Goal: Find contact information: Find contact information

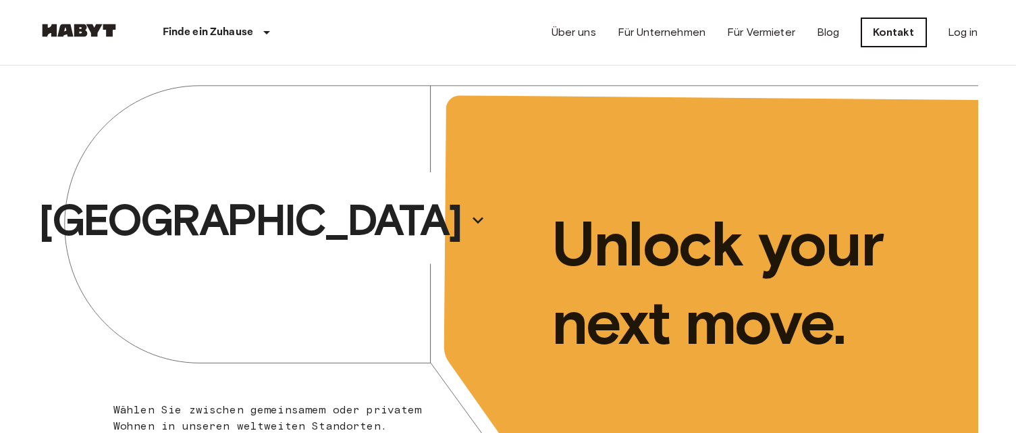
click at [904, 33] on link "Kontakt" at bounding box center [893, 32] width 65 height 28
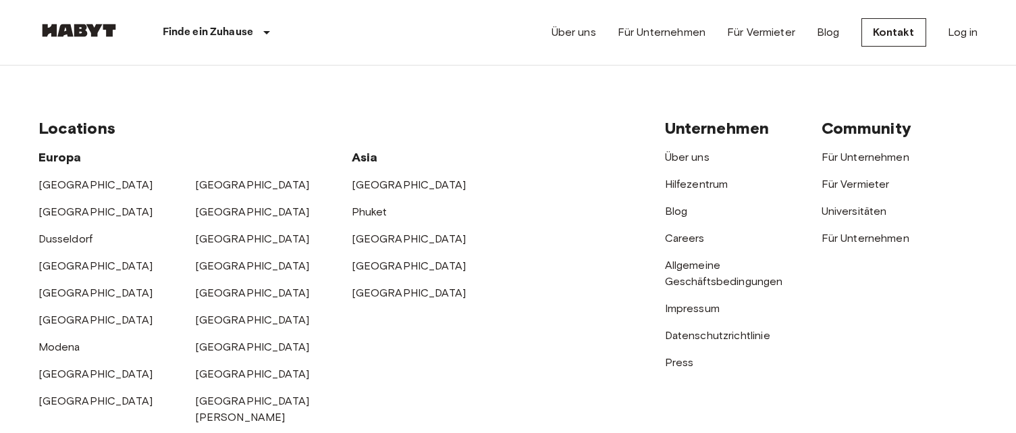
scroll to position [607, 0]
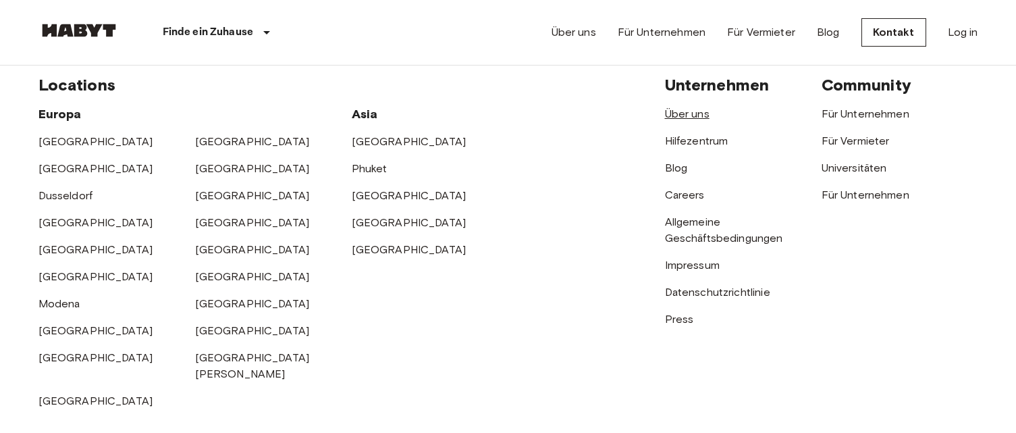
click at [689, 112] on link "Über uns" at bounding box center [687, 113] width 45 height 13
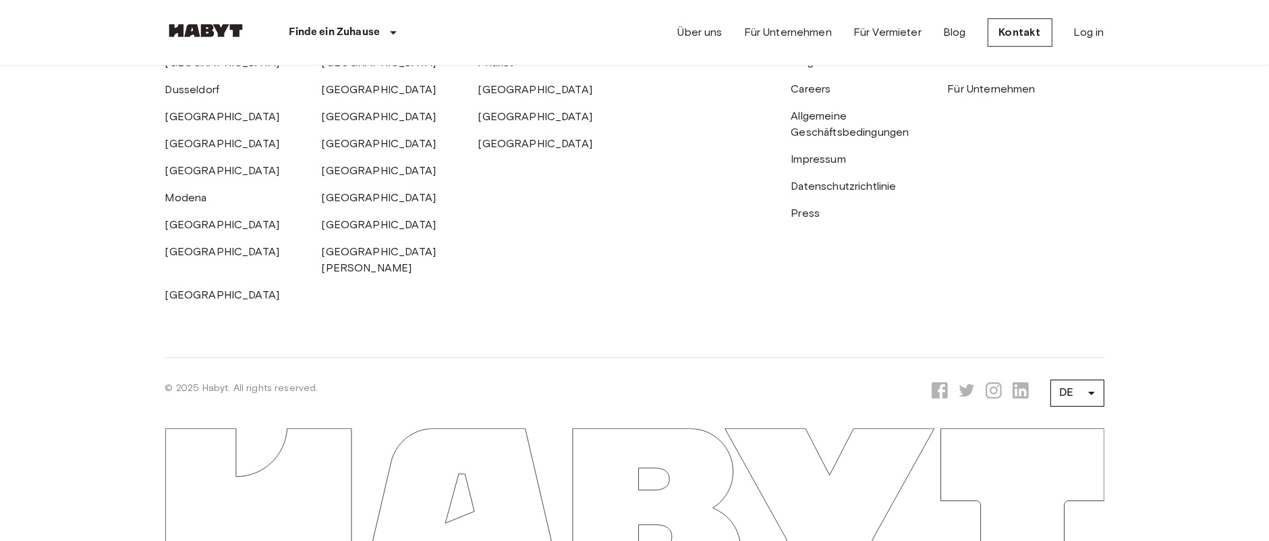
scroll to position [4430, 0]
click at [815, 165] on link "Impressum" at bounding box center [819, 159] width 55 height 13
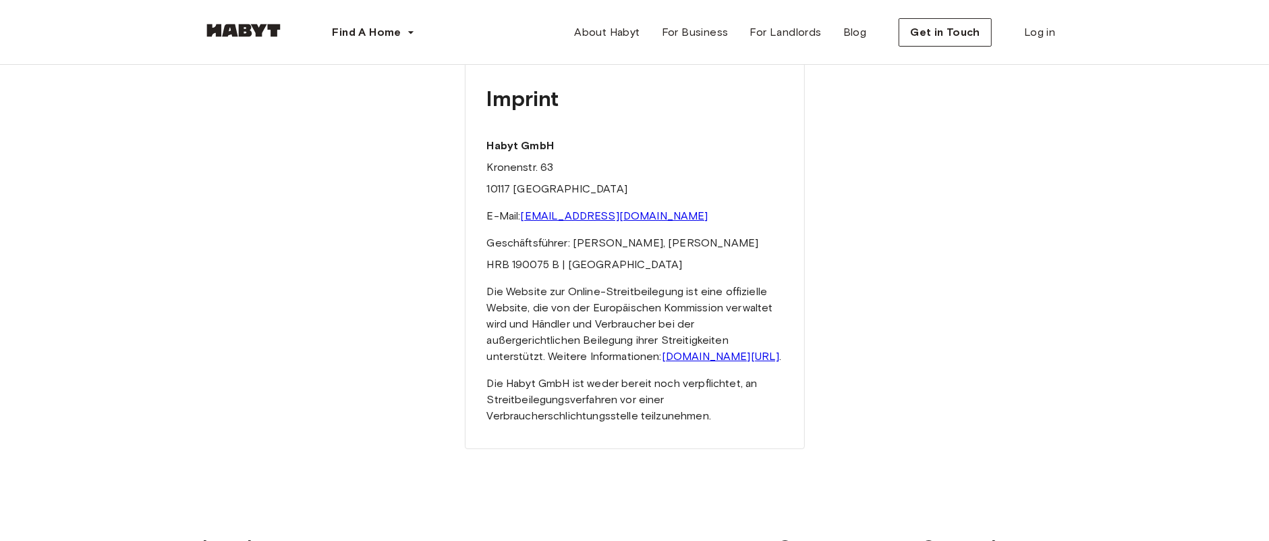
scroll to position [84, 0]
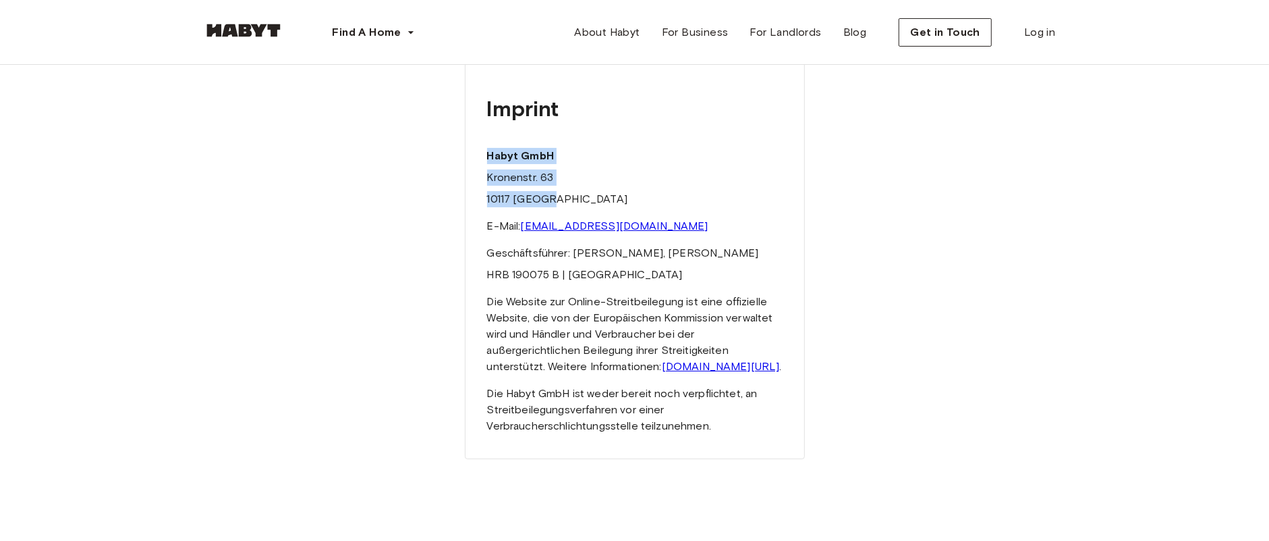
drag, startPoint x: 488, startPoint y: 154, endPoint x: 557, endPoint y: 200, distance: 82.7
click at [557, 200] on div "Imprint Habyt GmbH Kronenstr. 63 10117 Berlin E-Mail: hello@habyt.com Geschäfts…" at bounding box center [635, 257] width 340 height 403
copy div "Habyt GmbH Kronenstr. 63 10117 Berlin"
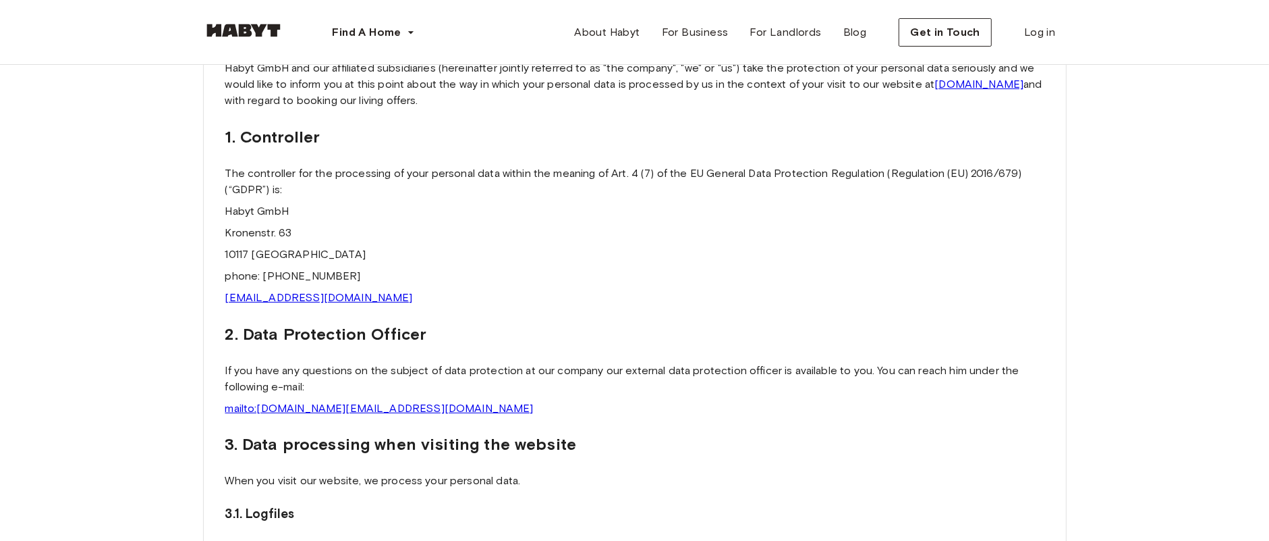
scroll to position [169, 0]
drag, startPoint x: 270, startPoint y: 269, endPoint x: 412, endPoint y: 269, distance: 141.7
click at [412, 269] on p "phone: +49 15737854920" at bounding box center [634, 274] width 819 height 16
click at [283, 271] on p "phone: +49 15737854920" at bounding box center [634, 274] width 819 height 16
drag, startPoint x: 308, startPoint y: 271, endPoint x: 389, endPoint y: 271, distance: 81.0
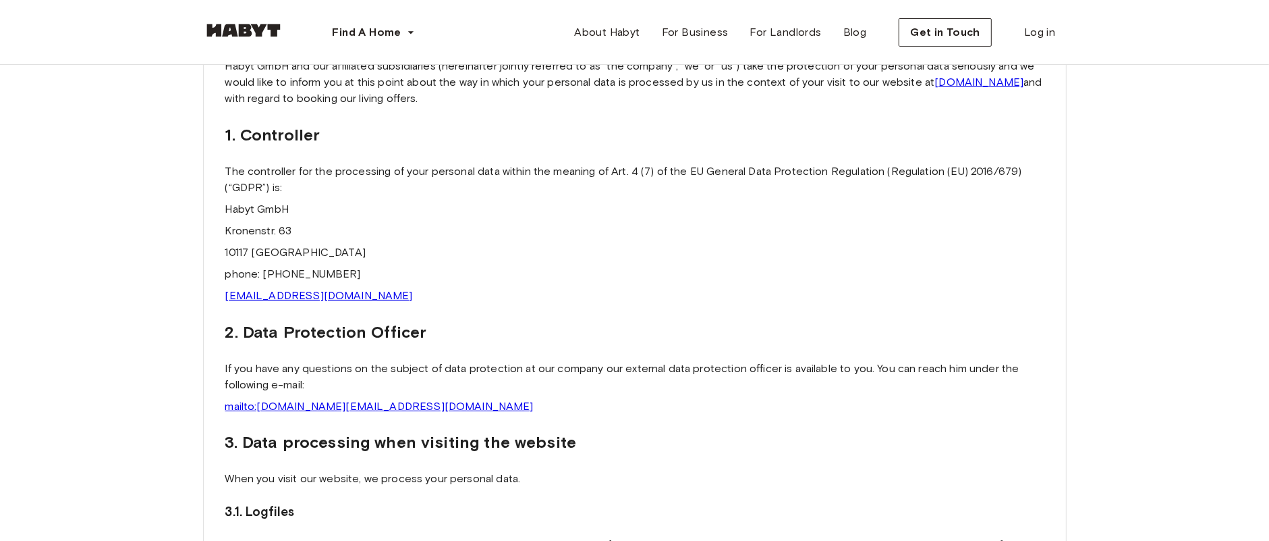
click at [389, 271] on p "phone: +49 15737854920" at bounding box center [634, 274] width 819 height 16
click at [408, 271] on p "phone: +49 15737854920" at bounding box center [634, 274] width 819 height 16
